Goal: Check status: Check status

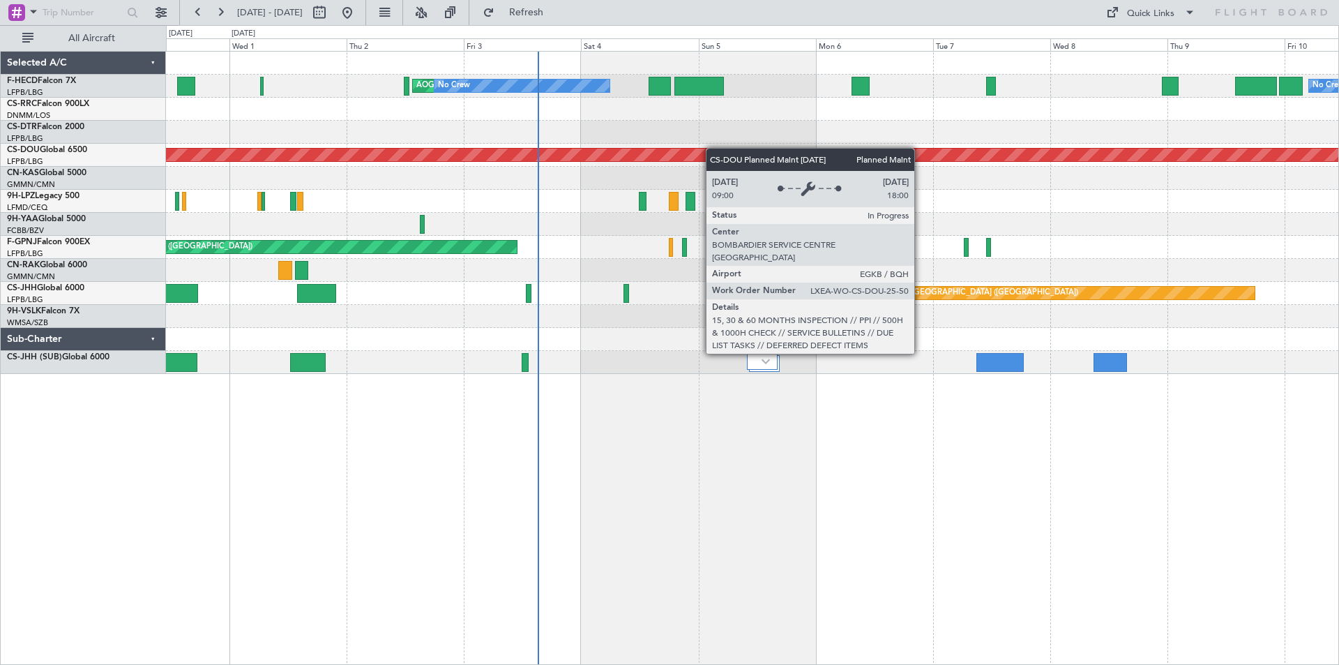
click at [607, 159] on div "AOG Maint Paris ([GEOGRAPHIC_DATA]) No Crew No Crew Planned Maint [GEOGRAPHIC_D…" at bounding box center [752, 213] width 1172 height 322
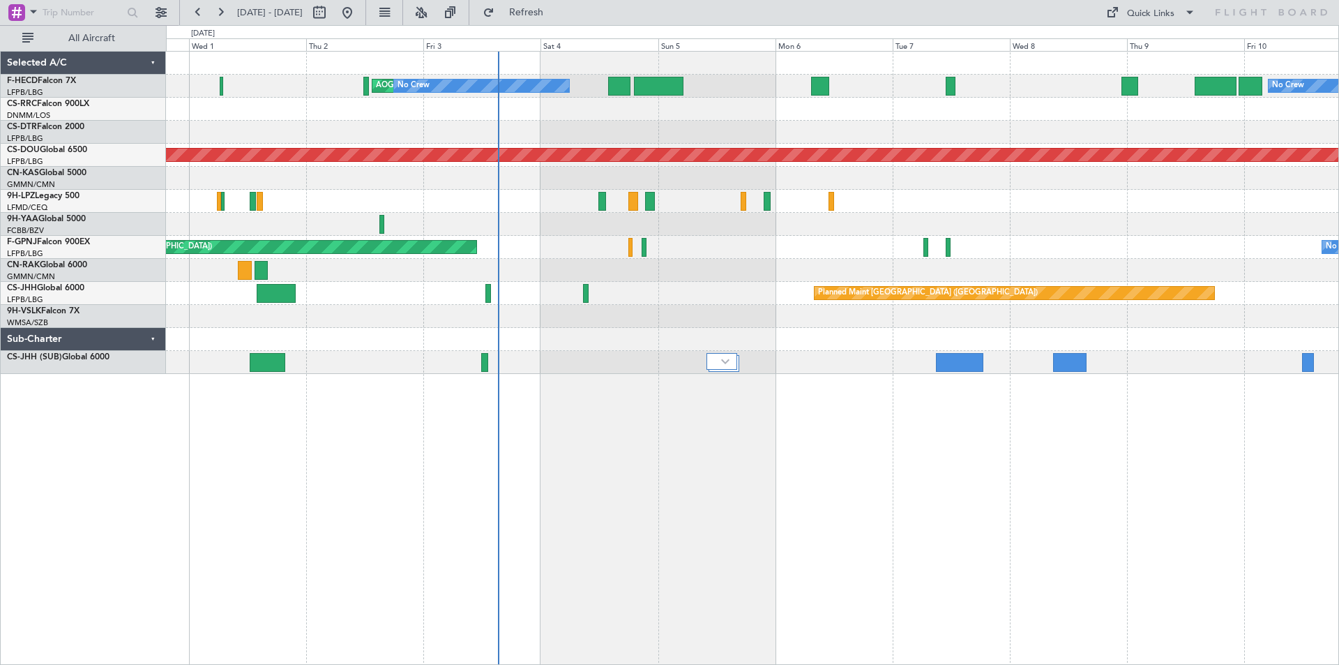
click at [639, 296] on div "Planned Maint [GEOGRAPHIC_DATA] ([GEOGRAPHIC_DATA])" at bounding box center [752, 293] width 1172 height 23
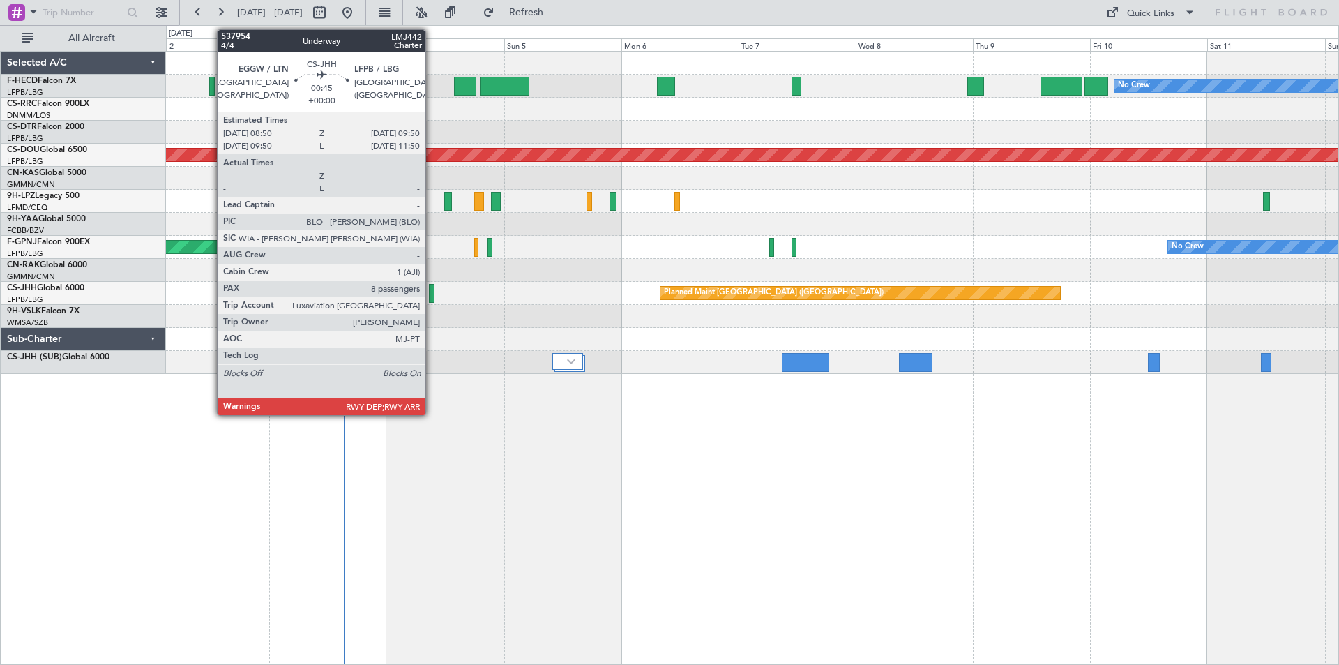
click at [432, 292] on div at bounding box center [432, 293] width 6 height 19
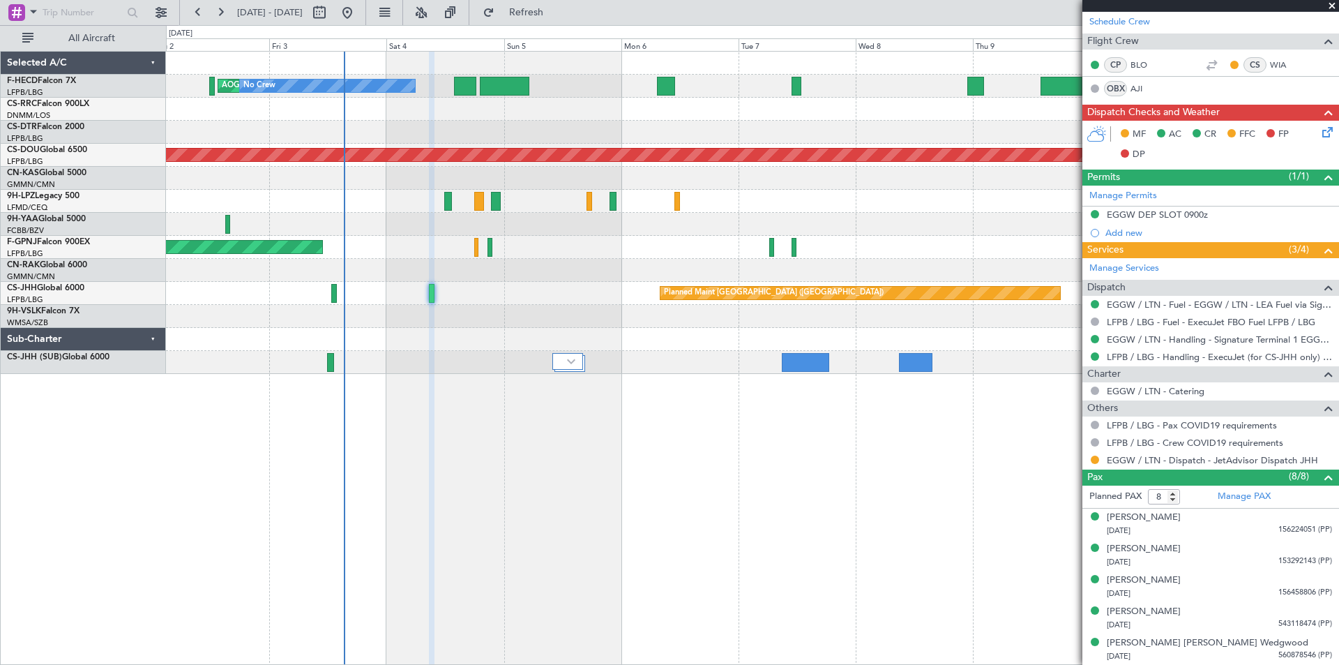
scroll to position [373, 0]
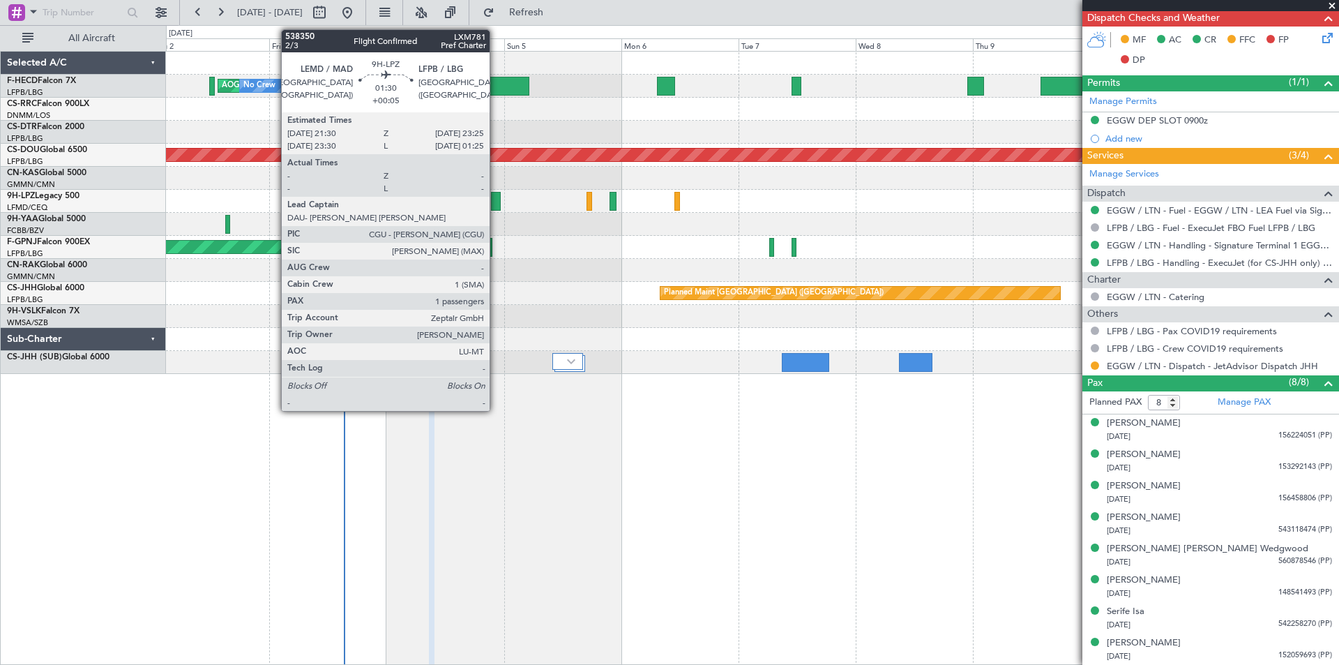
click at [496, 204] on div at bounding box center [496, 201] width 10 height 19
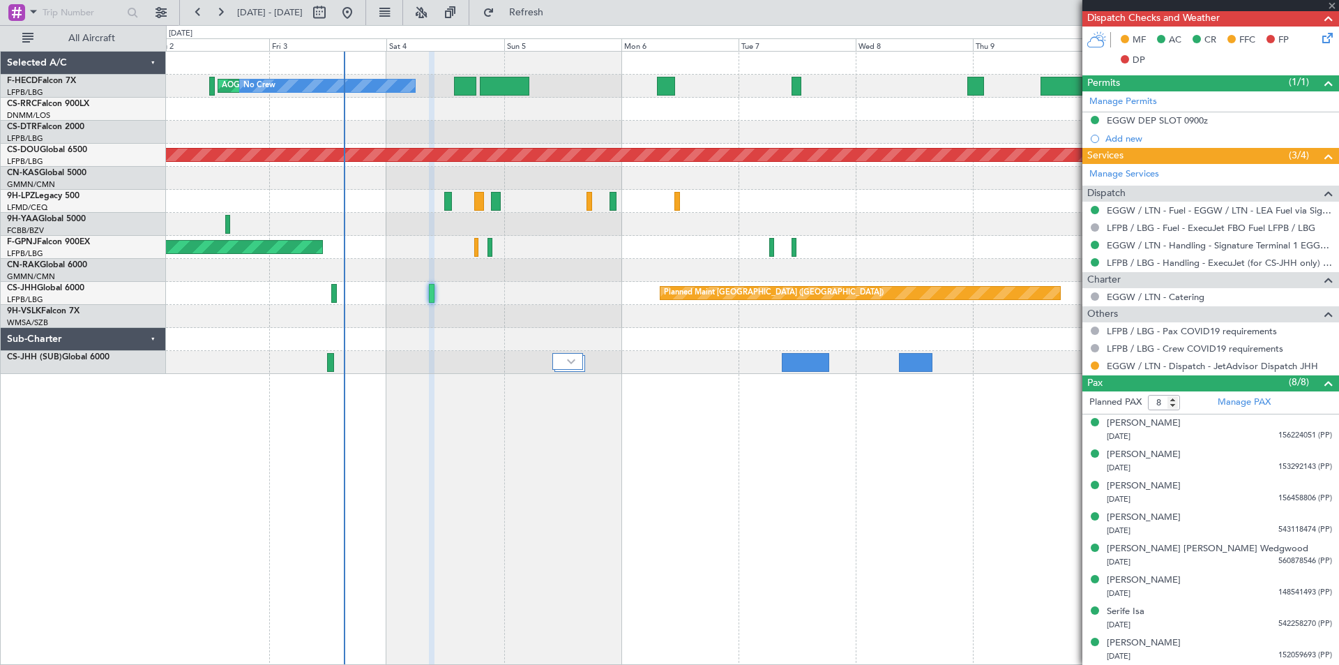
type input "+00:05"
type input "1"
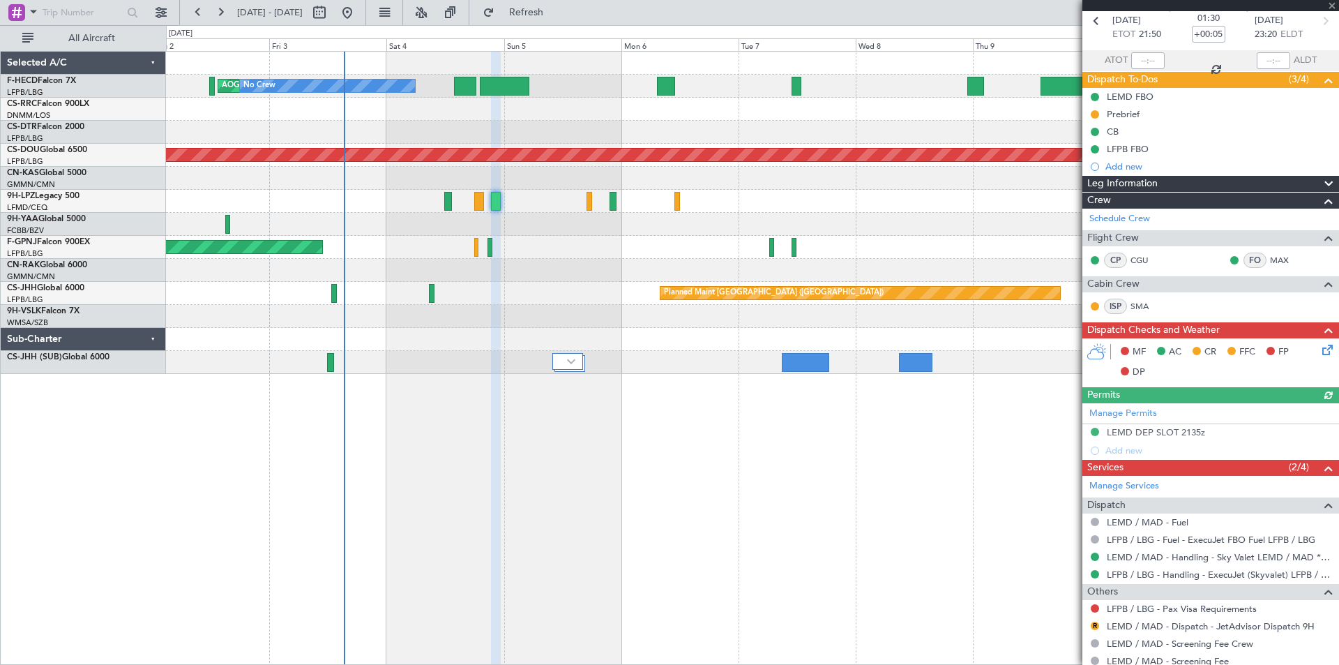
scroll to position [140, 0]
